Goal: Check status: Check status

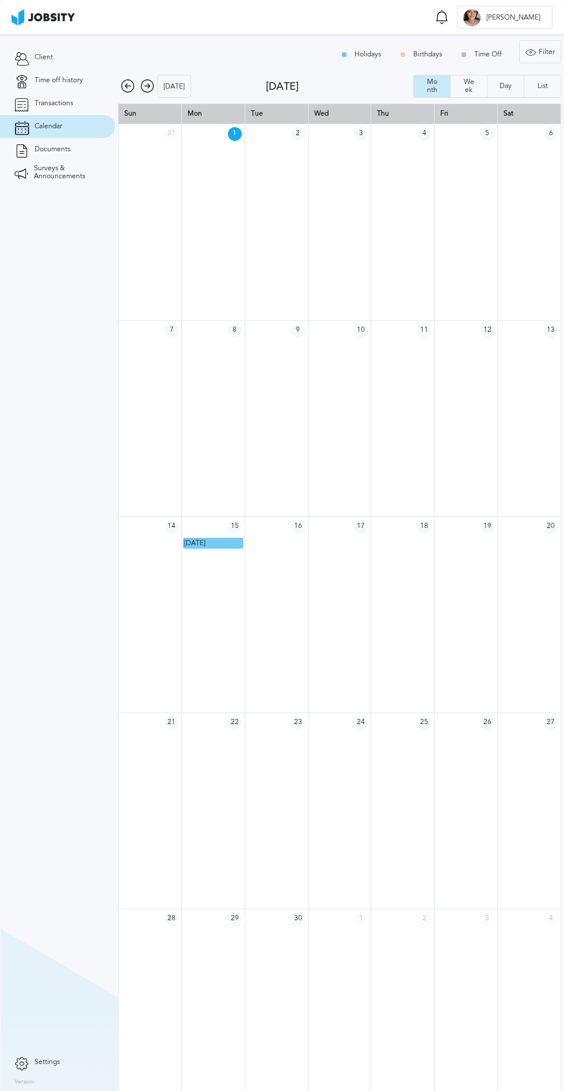
click at [54, 105] on span "Transactions" at bounding box center [54, 103] width 39 height 8
